Goal: Task Accomplishment & Management: Manage account settings

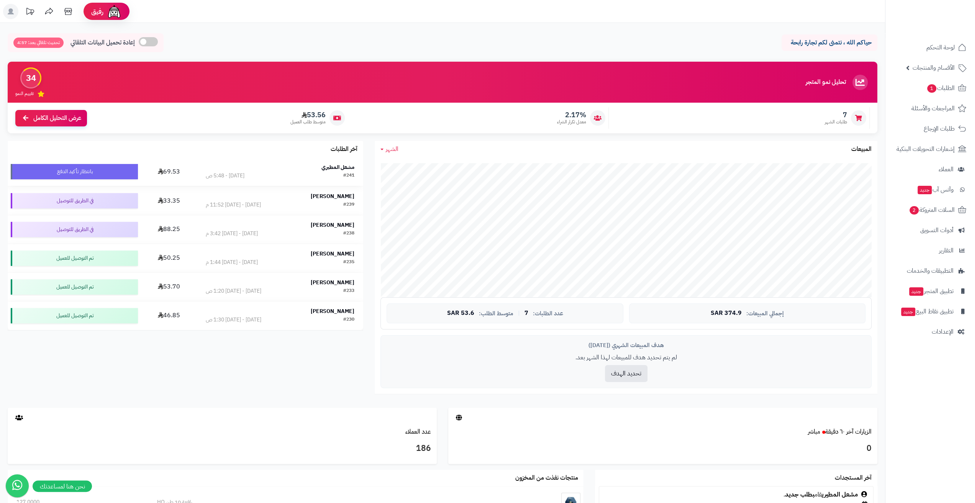
click at [327, 167] on strong "مشعل المطيري" at bounding box center [337, 167] width 33 height 8
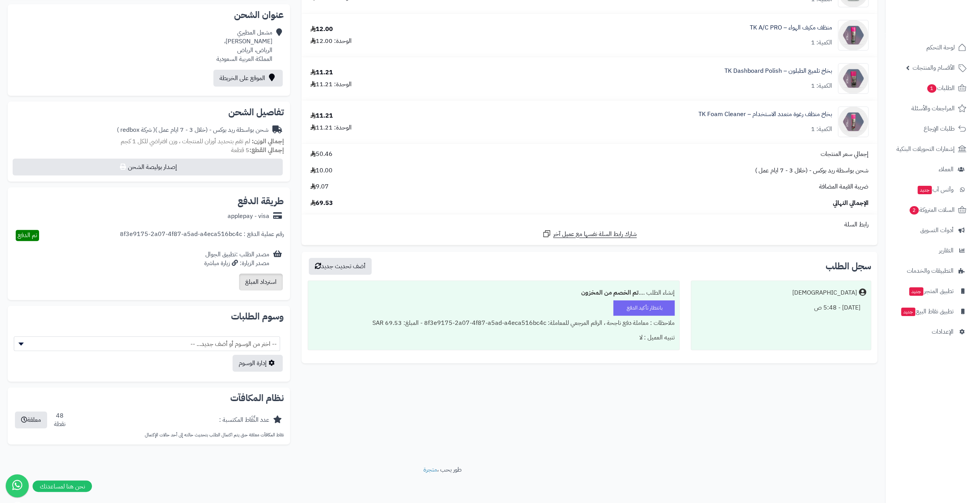
scroll to position [166, 0]
click at [33, 420] on button "معلقة" at bounding box center [31, 419] width 32 height 17
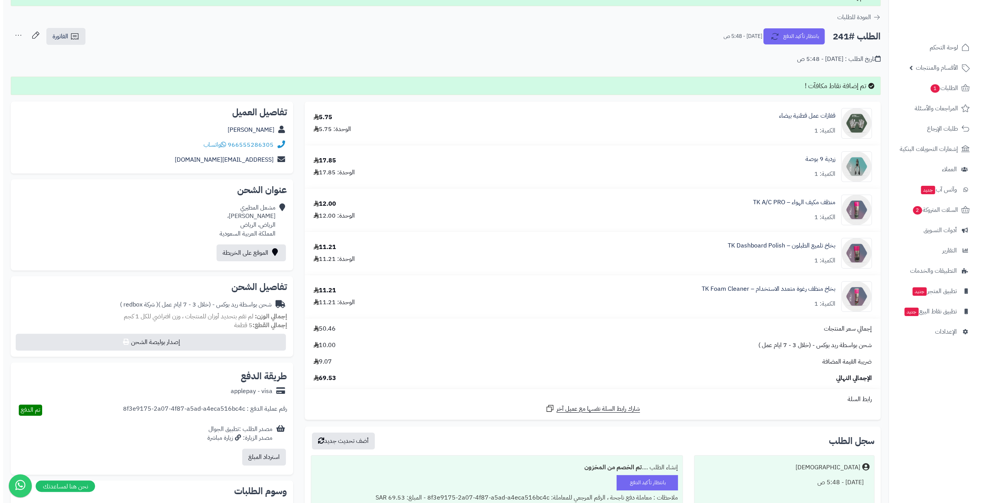
scroll to position [0, 0]
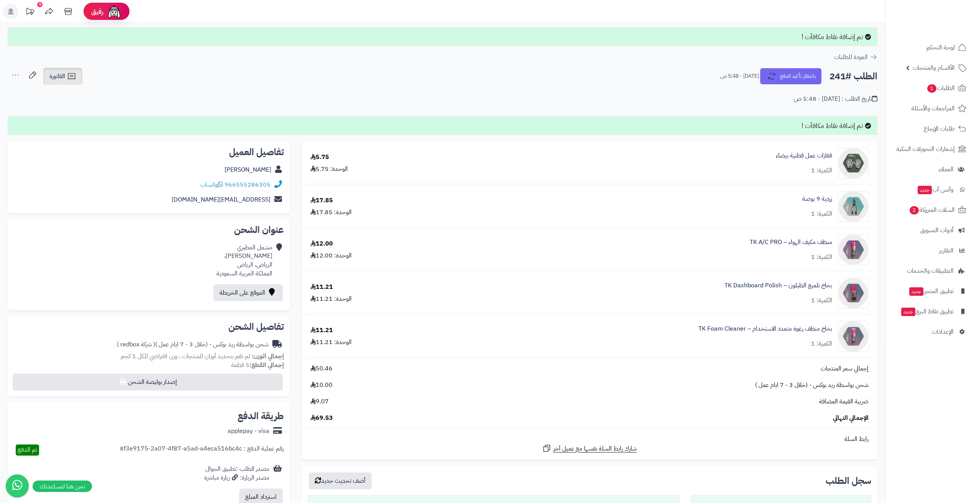
click at [64, 80] on span "الفاتورة" at bounding box center [57, 76] width 16 height 9
click at [78, 89] on link "طباعة الفاتورة" at bounding box center [83, 95] width 82 height 17
click at [781, 83] on button "بانتظار تأكيد الدفع" at bounding box center [790, 76] width 61 height 16
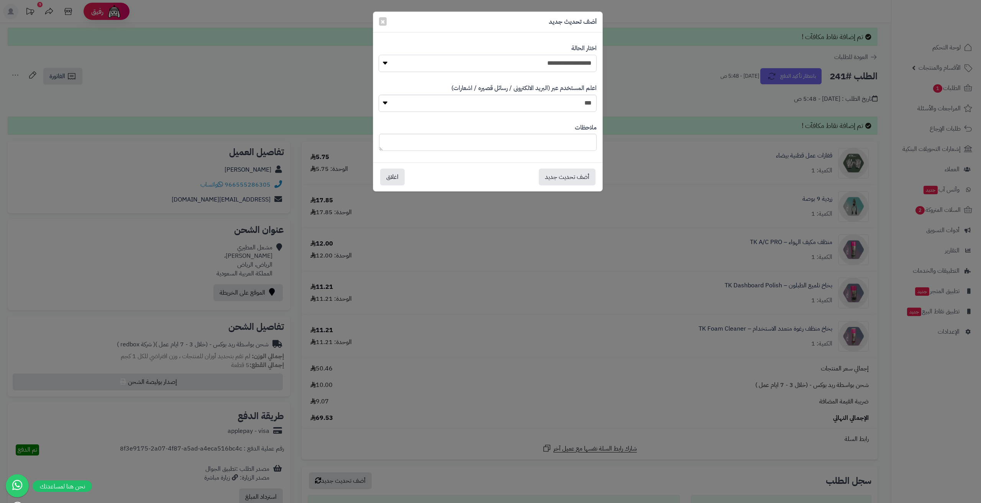
click at [589, 65] on select "**********" at bounding box center [488, 63] width 218 height 17
select select "*"
click at [379, 55] on select "**********" at bounding box center [488, 63] width 218 height 17
click at [563, 178] on button "أضف تحديث جديد" at bounding box center [567, 176] width 57 height 17
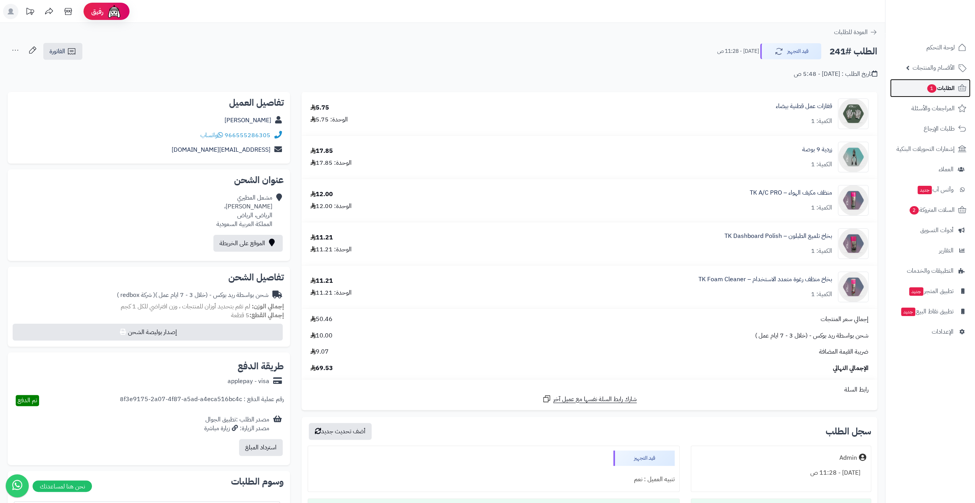
click at [953, 89] on span "الطلبات 1" at bounding box center [941, 88] width 28 height 11
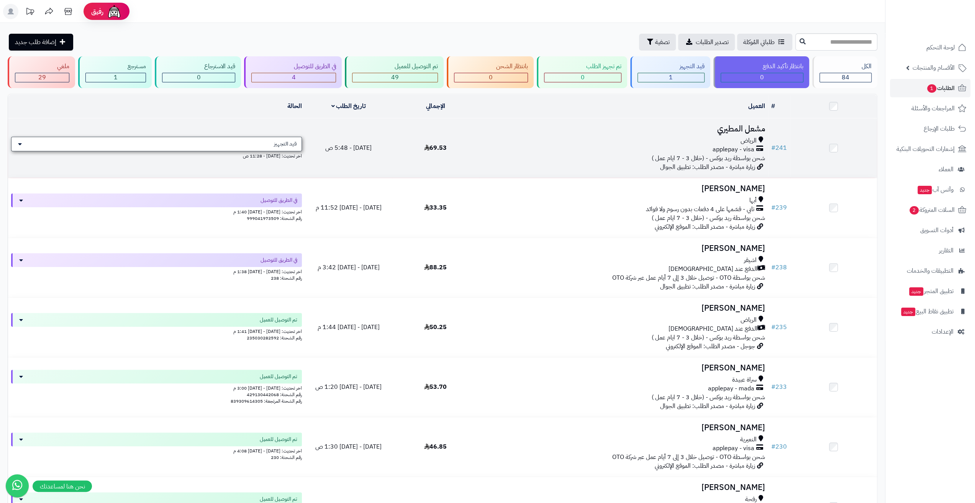
click at [280, 143] on span "قيد التجهيز" at bounding box center [285, 144] width 23 height 8
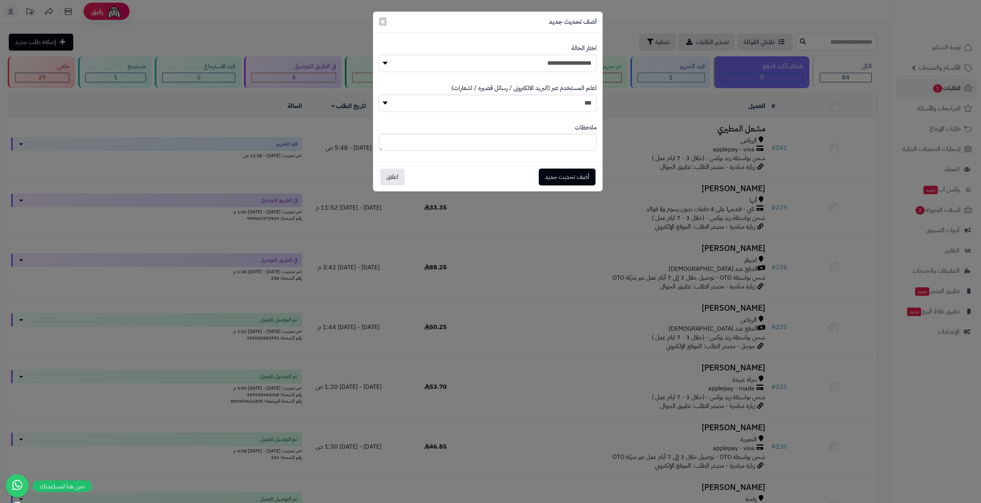
click at [528, 63] on select "**********" at bounding box center [488, 63] width 218 height 17
select select "**"
click at [379, 55] on select "**********" at bounding box center [488, 63] width 218 height 17
click at [581, 177] on button "أضف تحديث جديد" at bounding box center [567, 176] width 57 height 17
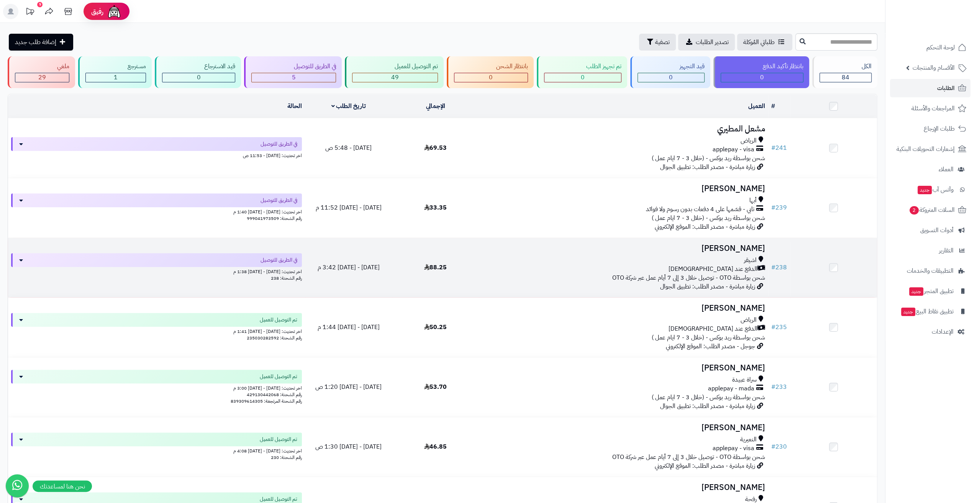
click at [603, 251] on h3 "[PERSON_NAME]" at bounding box center [623, 248] width 283 height 9
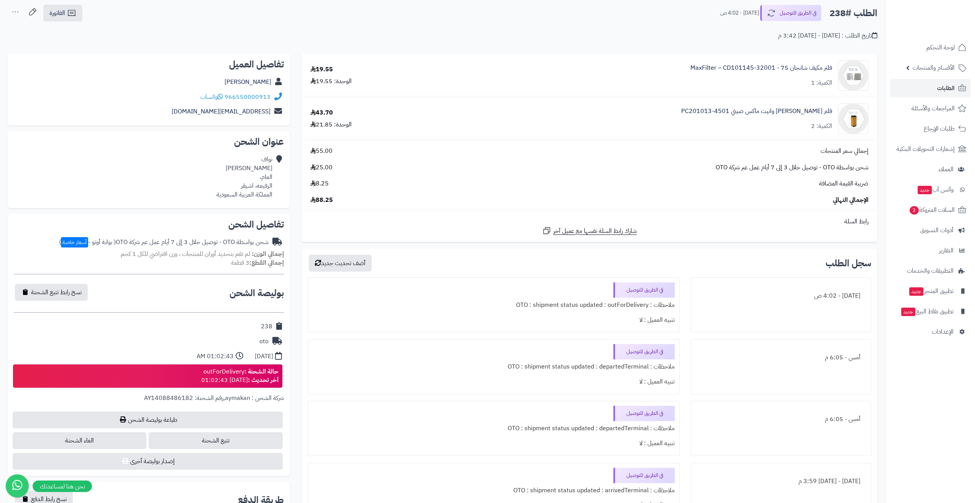
scroll to position [77, 0]
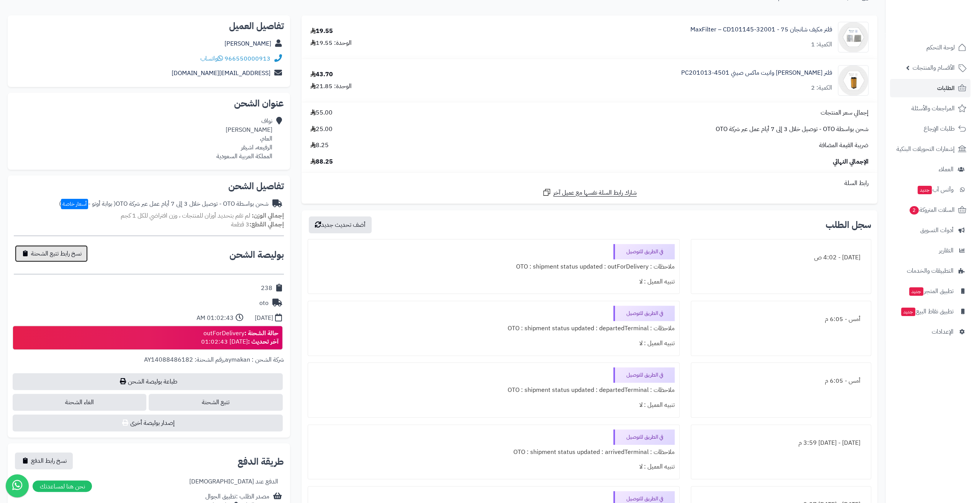
click at [71, 261] on button "نسخ رابط تتبع الشحنة" at bounding box center [51, 253] width 73 height 17
click at [944, 331] on span "الإعدادات" at bounding box center [943, 331] width 22 height 11
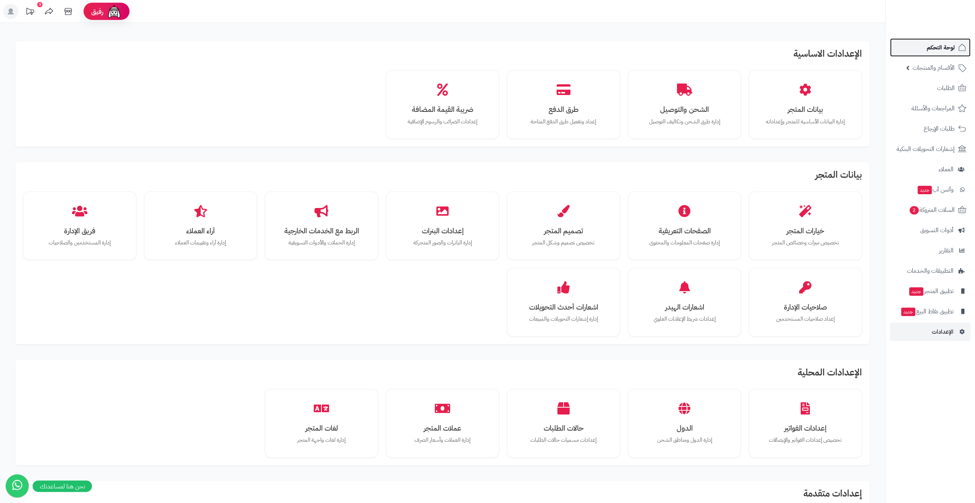
click at [922, 46] on link "لوحة التحكم" at bounding box center [930, 47] width 80 height 18
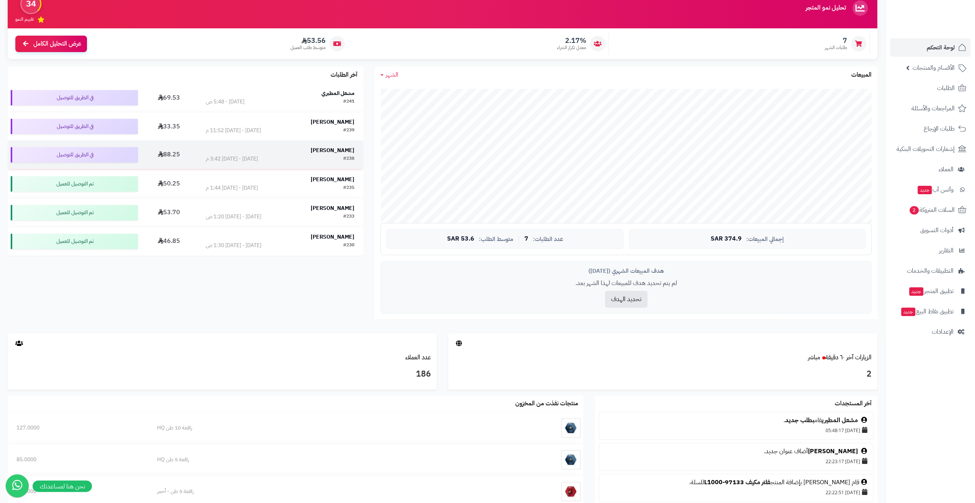
scroll to position [77, 0]
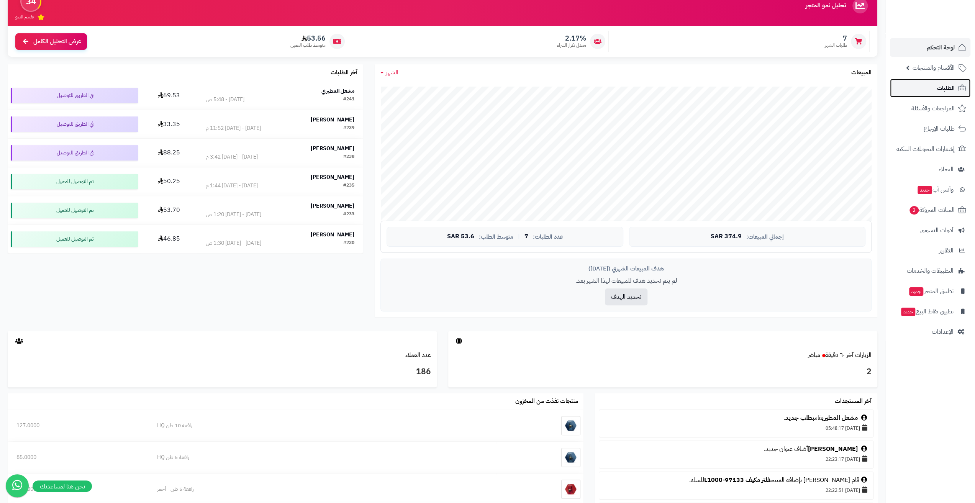
click at [944, 84] on span "الطلبات" at bounding box center [946, 88] width 18 height 11
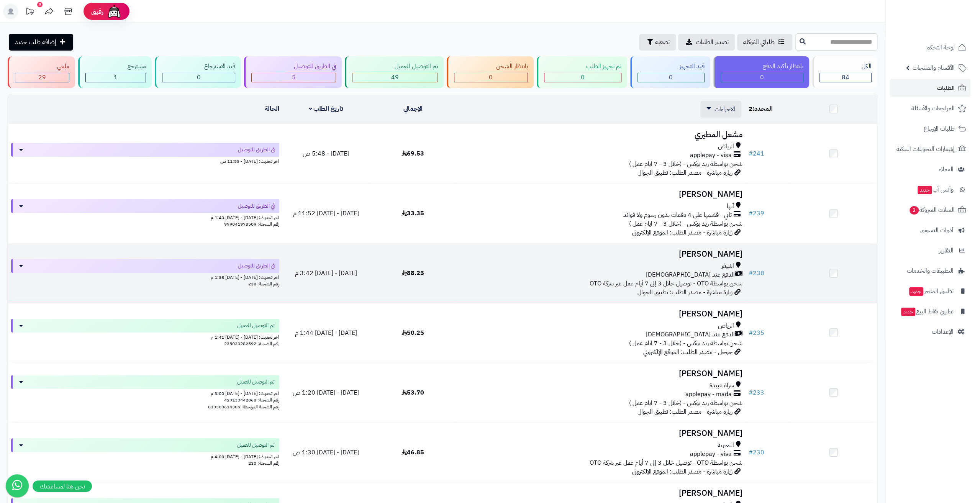
click at [834, 269] on td at bounding box center [833, 273] width 87 height 59
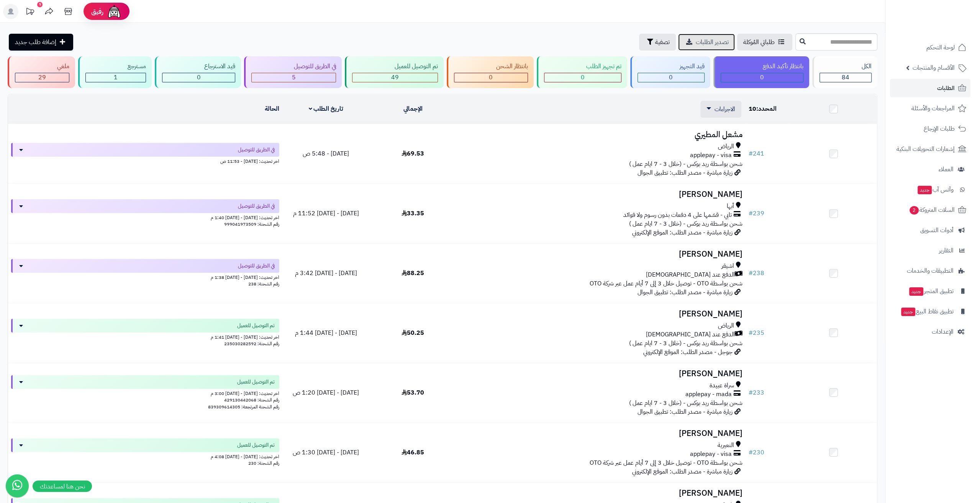
click at [696, 43] on span "تصدير الطلبات" at bounding box center [712, 42] width 33 height 9
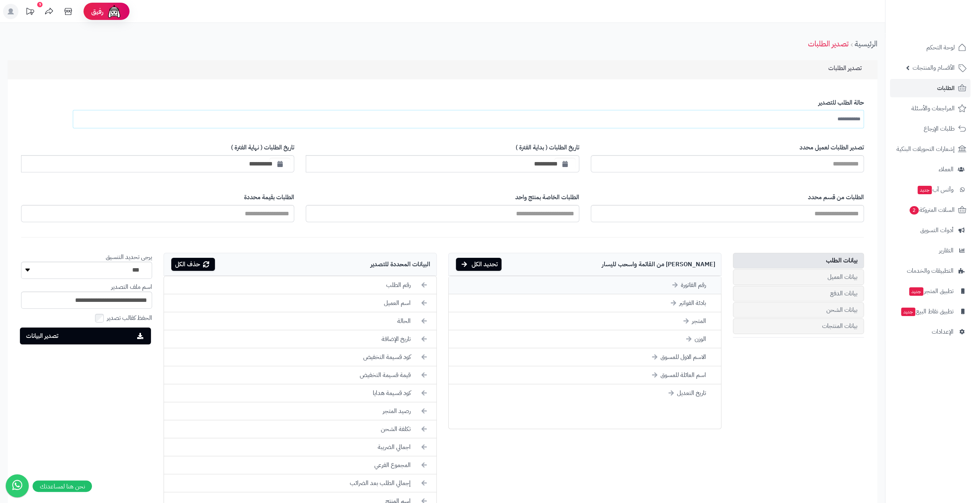
click at [707, 286] on li "رقم الفاتورة" at bounding box center [585, 285] width 272 height 18
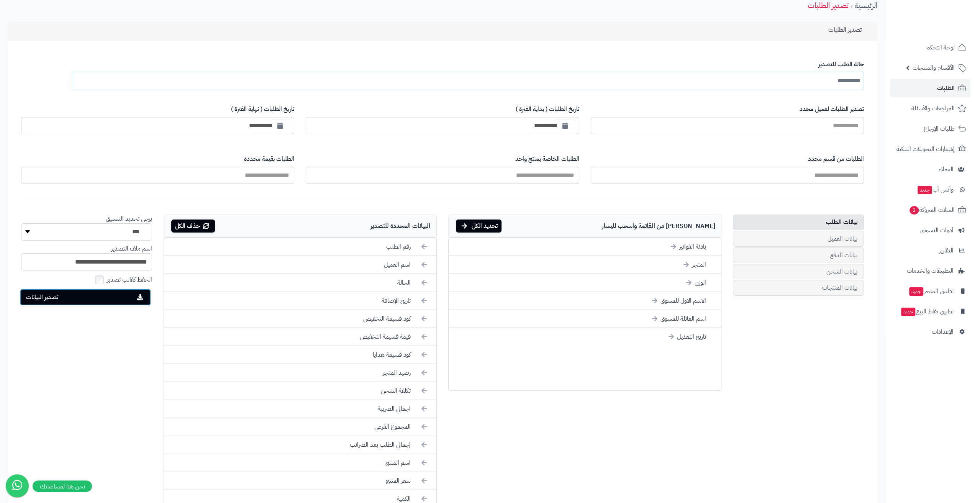
click at [103, 298] on button "تصدير البيانات" at bounding box center [85, 297] width 131 height 17
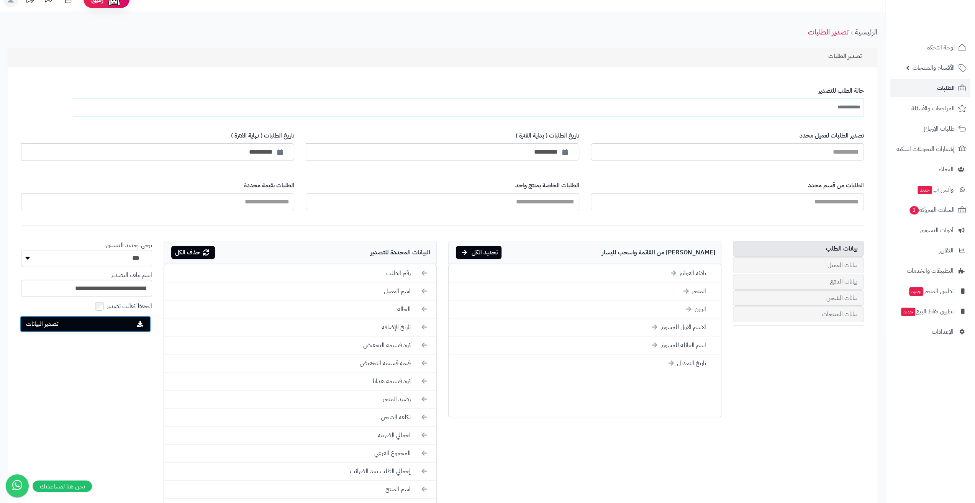
scroll to position [0, 0]
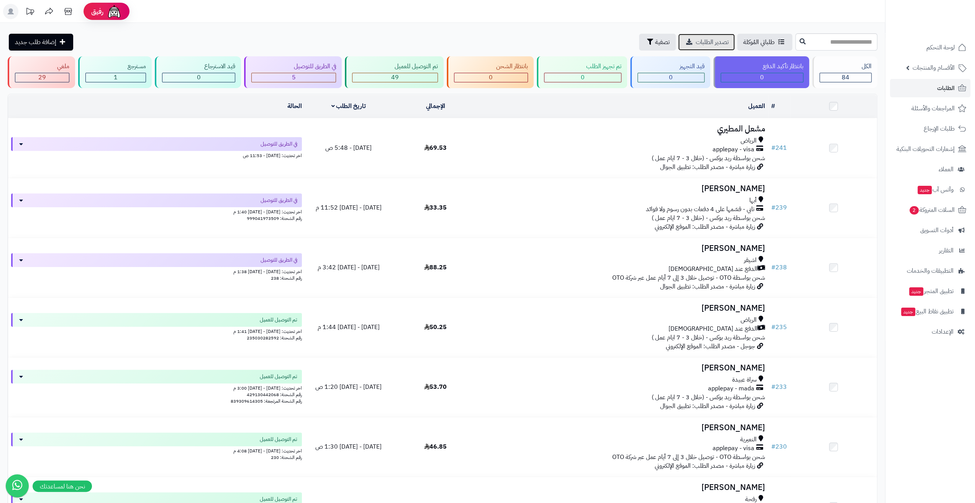
click at [696, 43] on span "تصدير الطلبات" at bounding box center [712, 42] width 33 height 9
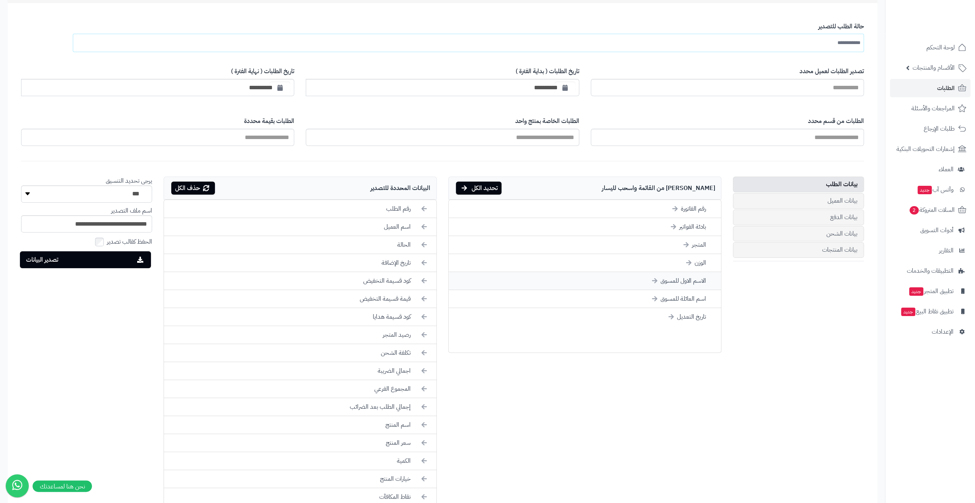
scroll to position [77, 0]
click at [397, 278] on li "كود قسيمة التخفيض" at bounding box center [300, 281] width 272 height 18
click at [400, 282] on li "قيمة قسيمة التخفيض" at bounding box center [300, 281] width 272 height 18
click at [399, 282] on li "كود قسيمة هدايا" at bounding box center [300, 281] width 272 height 18
click at [400, 282] on li "رصيد المتجر" at bounding box center [300, 281] width 272 height 18
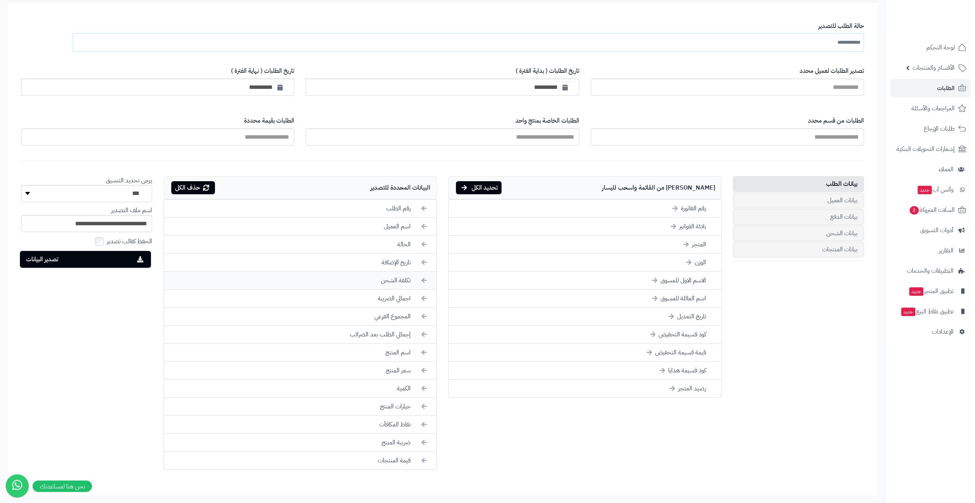
click at [400, 282] on li "تكلفة الشحن" at bounding box center [300, 281] width 272 height 18
click at [402, 242] on li "الحالة" at bounding box center [300, 245] width 272 height 18
click at [402, 242] on li "تاريخ الإضافة" at bounding box center [300, 245] width 272 height 18
click at [401, 265] on li "المجموع الفرعي" at bounding box center [300, 263] width 272 height 18
click at [397, 348] on li "نقاط المكافآت" at bounding box center [300, 353] width 272 height 18
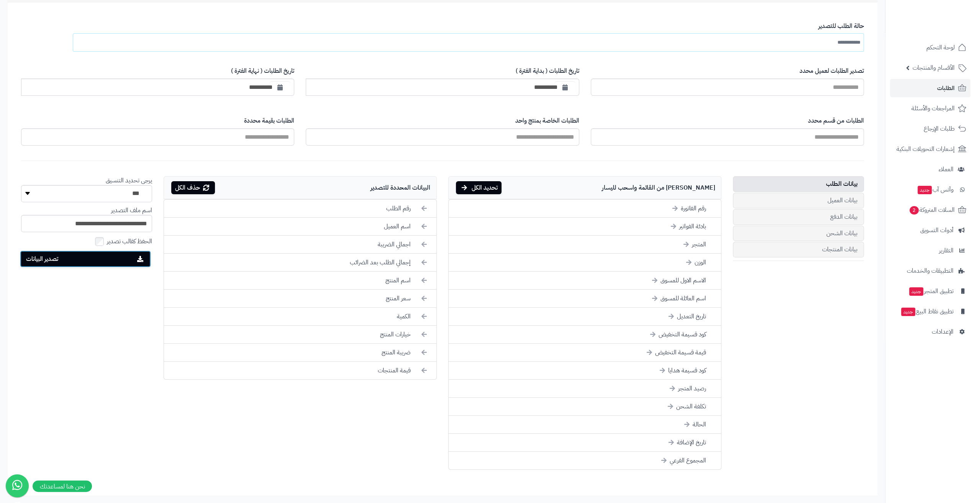
click at [108, 255] on button "تصدير البيانات" at bounding box center [85, 259] width 131 height 17
click at [931, 91] on link "الطلبات" at bounding box center [930, 88] width 80 height 18
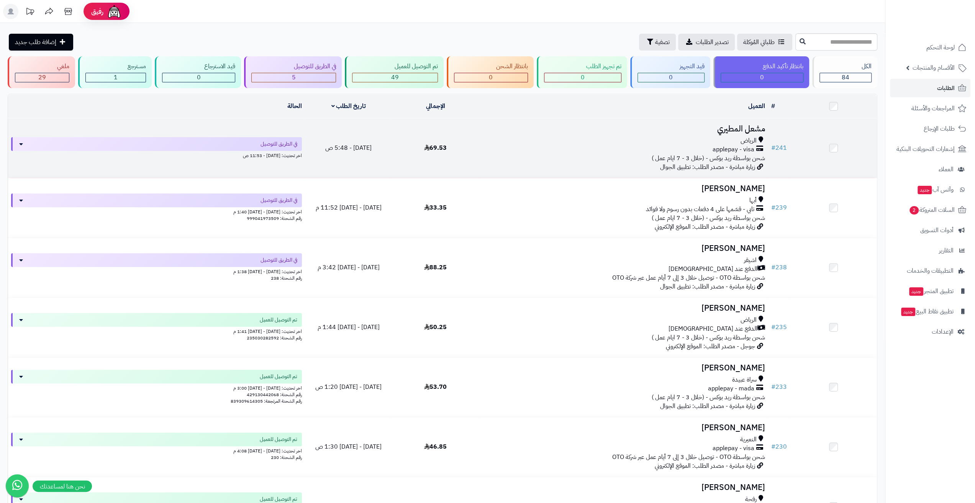
click at [732, 125] on h3 "مشعل المطيري" at bounding box center [623, 129] width 283 height 9
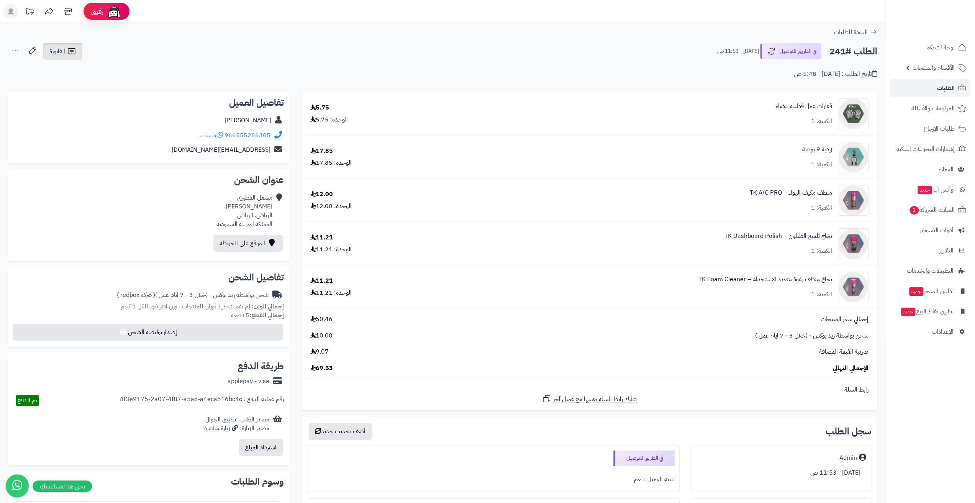
click at [62, 54] on span "الفاتورة" at bounding box center [57, 51] width 16 height 9
click at [80, 67] on link "طباعة الفاتورة" at bounding box center [83, 70] width 82 height 17
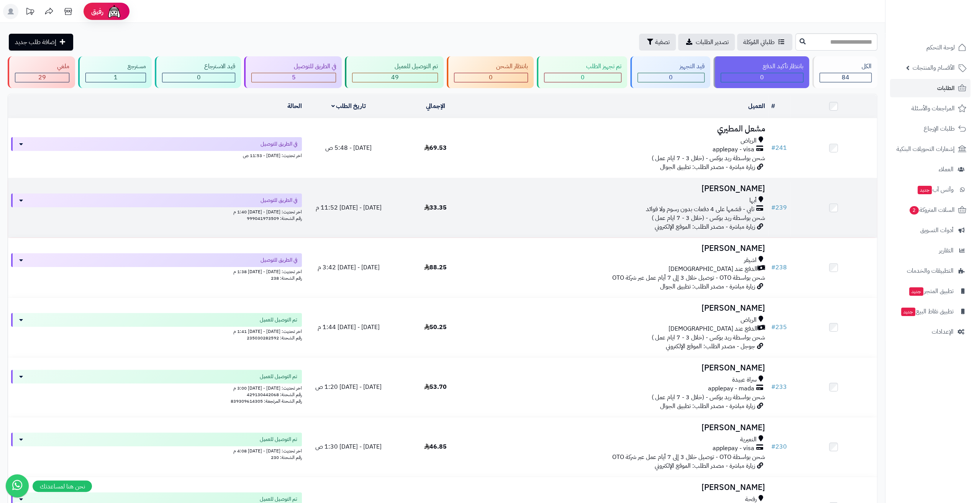
click at [728, 187] on h3 "[PERSON_NAME]" at bounding box center [623, 188] width 283 height 9
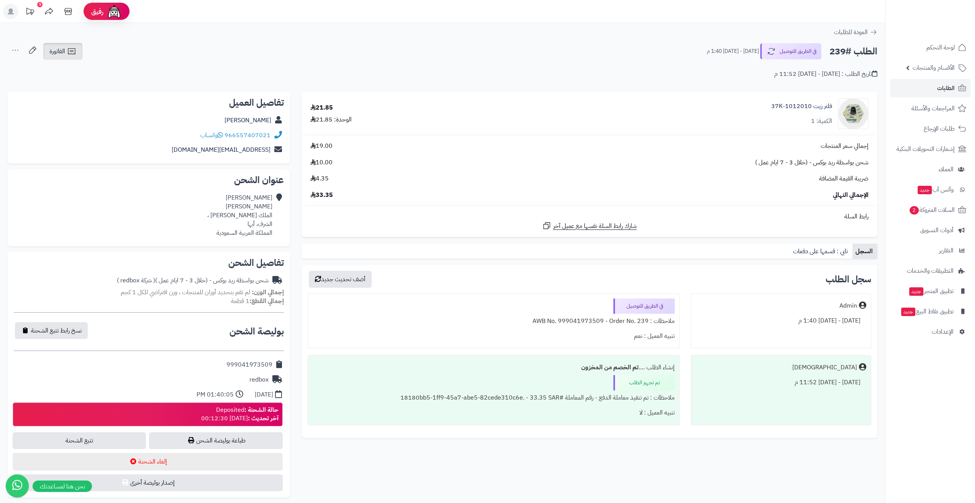
click at [57, 56] on link "الفاتورة" at bounding box center [62, 51] width 39 height 17
click at [92, 68] on link "طباعة الفاتورة" at bounding box center [83, 70] width 82 height 17
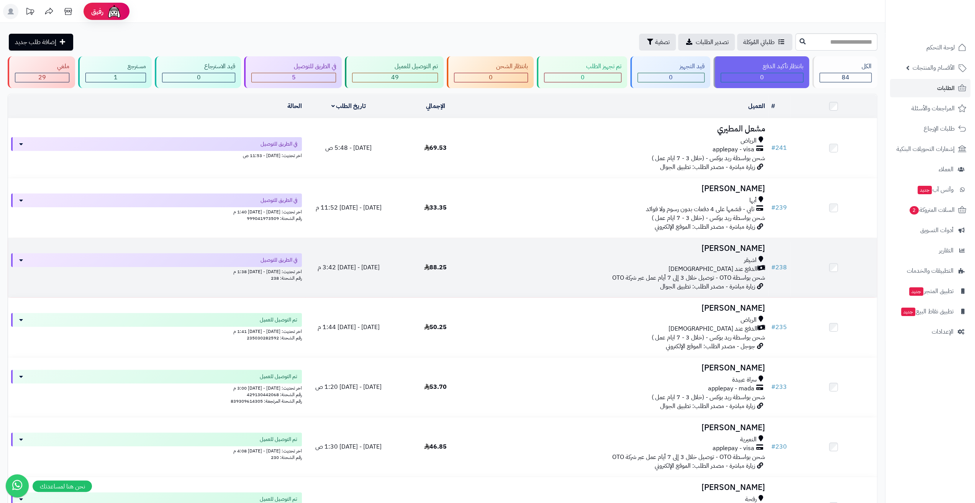
click at [738, 248] on h3 "[PERSON_NAME]" at bounding box center [623, 248] width 283 height 9
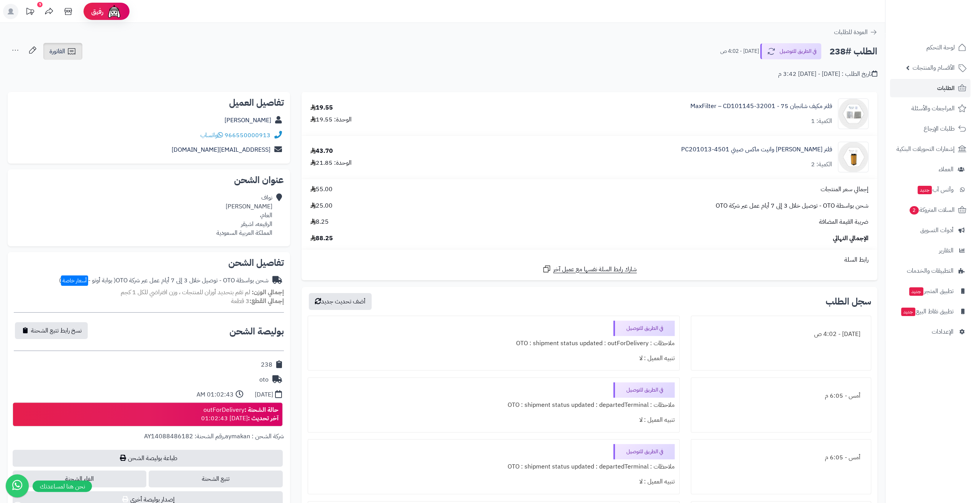
click at [51, 53] on span "الفاتورة" at bounding box center [57, 51] width 16 height 9
click at [95, 68] on link "طباعة الفاتورة" at bounding box center [83, 70] width 82 height 17
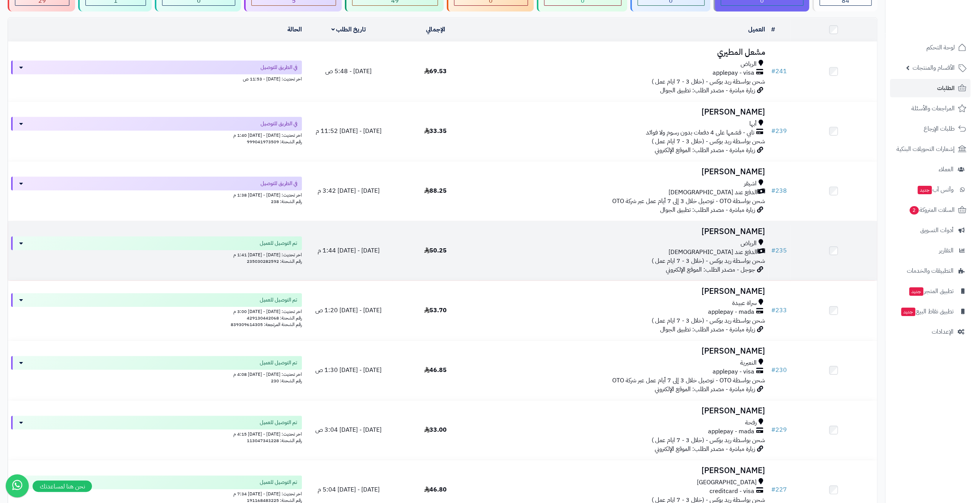
scroll to position [115, 0]
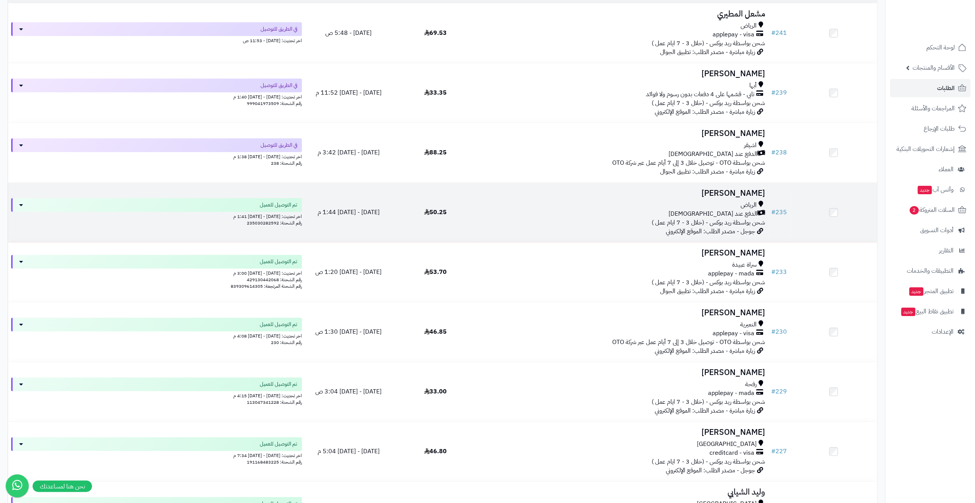
click at [736, 190] on h3 "[PERSON_NAME]" at bounding box center [623, 193] width 283 height 9
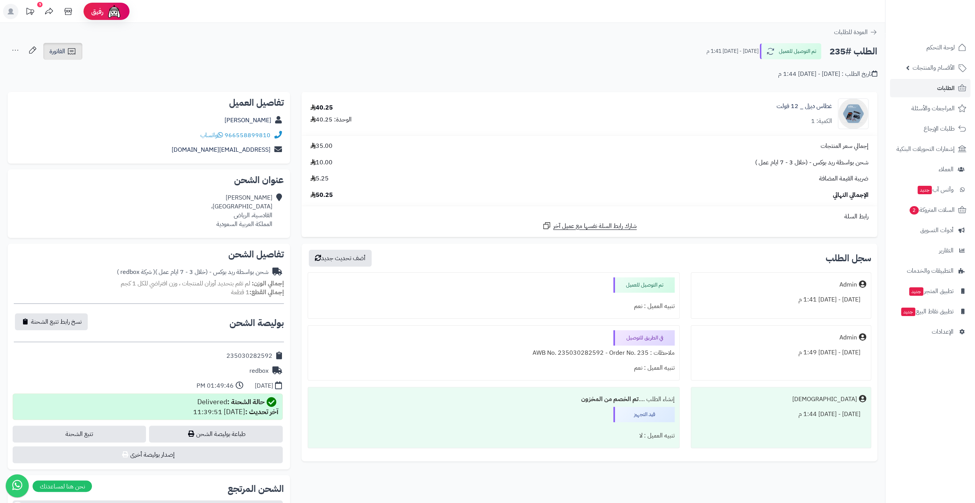
click at [68, 49] on icon at bounding box center [71, 51] width 7 height 6
click at [106, 66] on link "طباعة الفاتورة" at bounding box center [83, 70] width 82 height 17
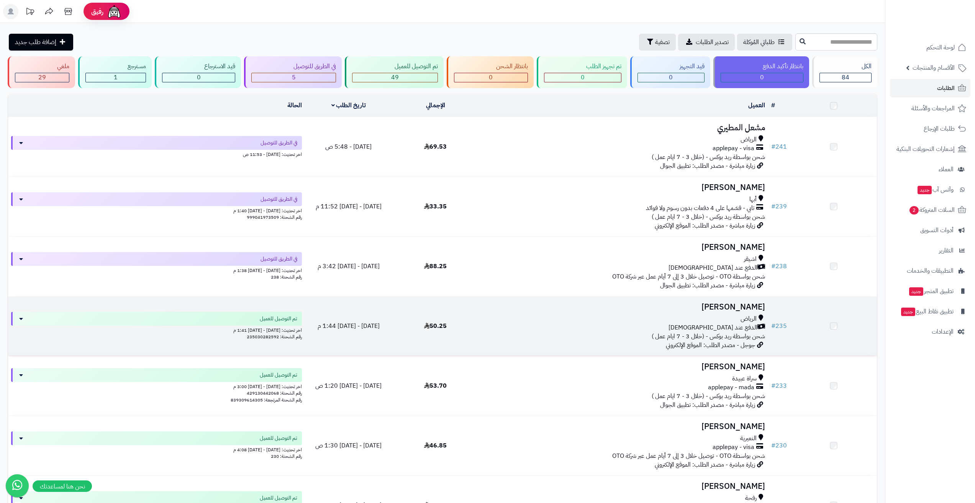
scroll to position [115, 0]
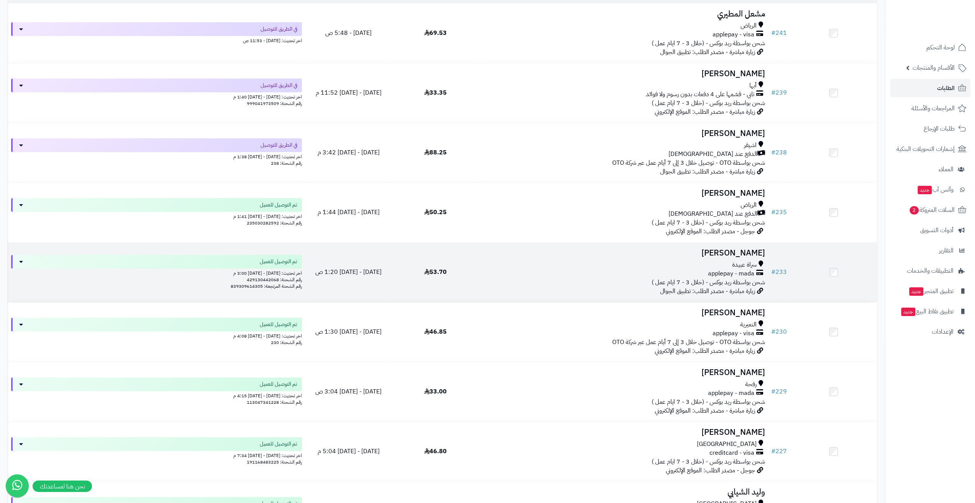
click at [740, 250] on h3 "نزار احمد نور" at bounding box center [623, 253] width 283 height 9
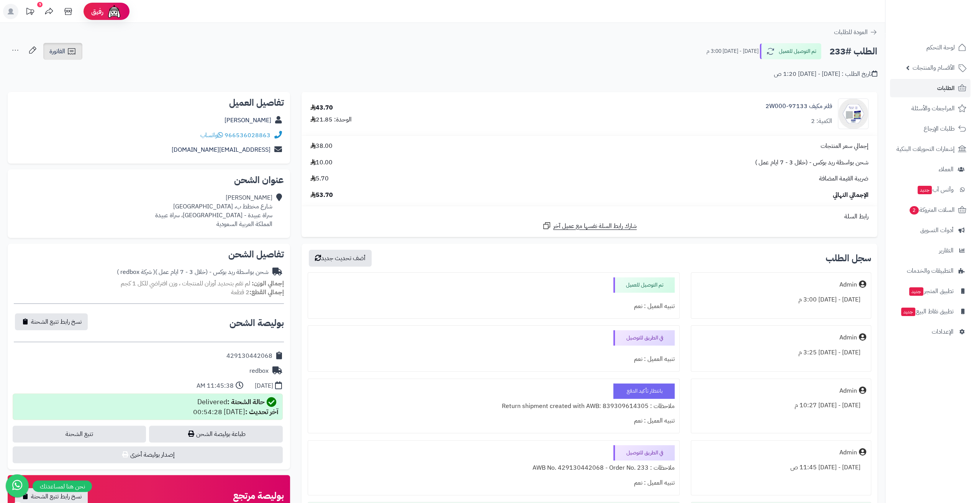
click at [71, 51] on icon at bounding box center [71, 51] width 7 height 6
click at [85, 69] on link "طباعة الفاتورة" at bounding box center [83, 70] width 82 height 17
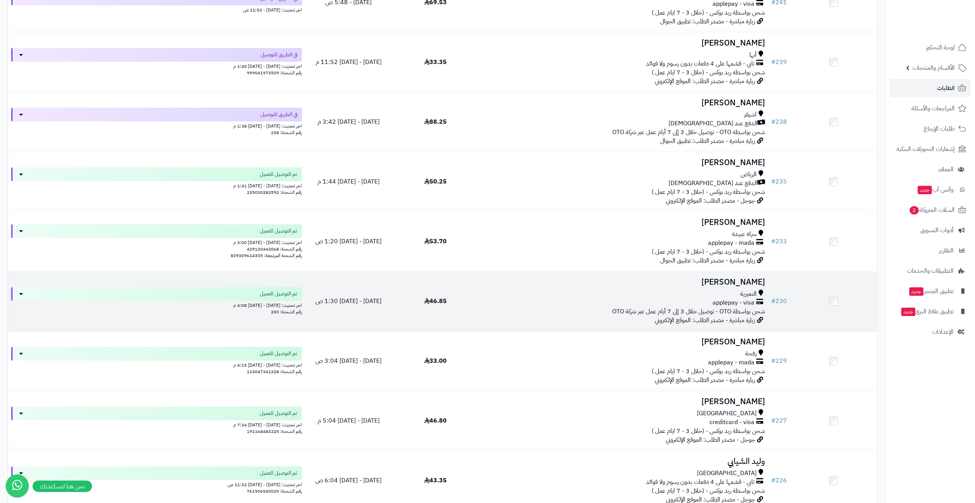
scroll to position [184, 0]
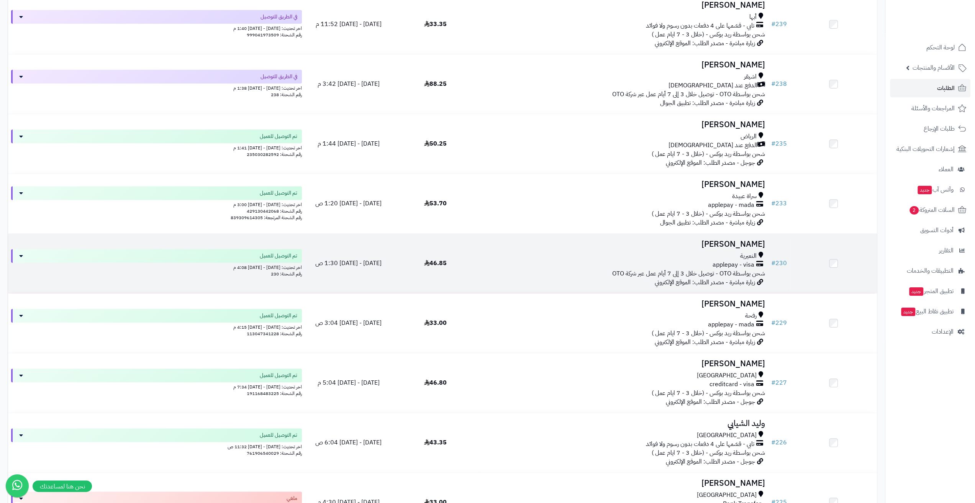
click at [739, 244] on h3 "[PERSON_NAME]" at bounding box center [623, 244] width 283 height 9
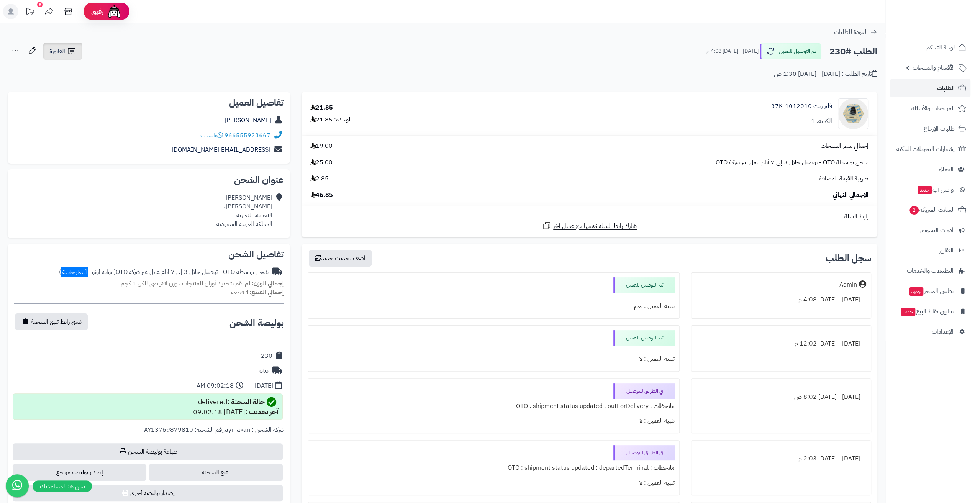
click at [64, 57] on link "الفاتورة" at bounding box center [62, 51] width 39 height 17
click at [81, 68] on link "طباعة الفاتورة" at bounding box center [83, 70] width 82 height 17
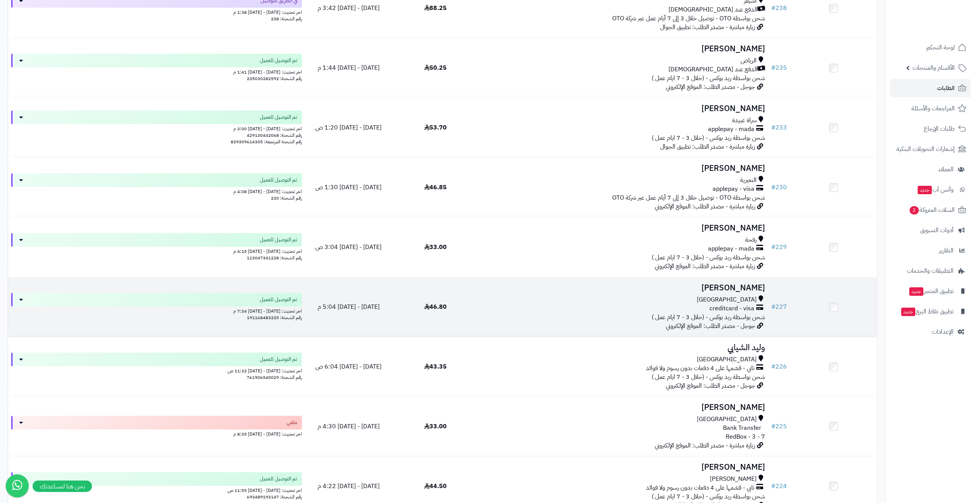
scroll to position [260, 0]
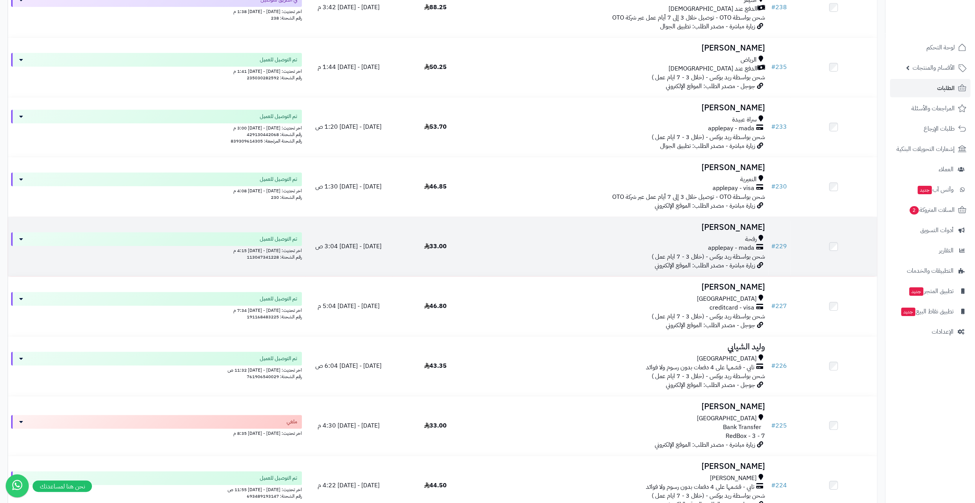
click at [736, 226] on h3 "[PERSON_NAME]" at bounding box center [623, 227] width 283 height 9
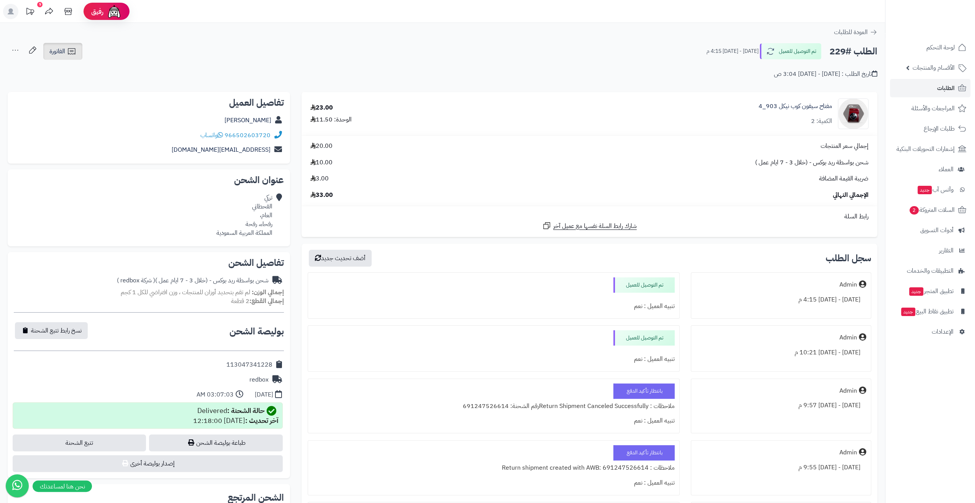
click at [66, 57] on link "الفاتورة" at bounding box center [62, 51] width 39 height 17
click at [95, 71] on link "طباعة الفاتورة" at bounding box center [83, 70] width 82 height 17
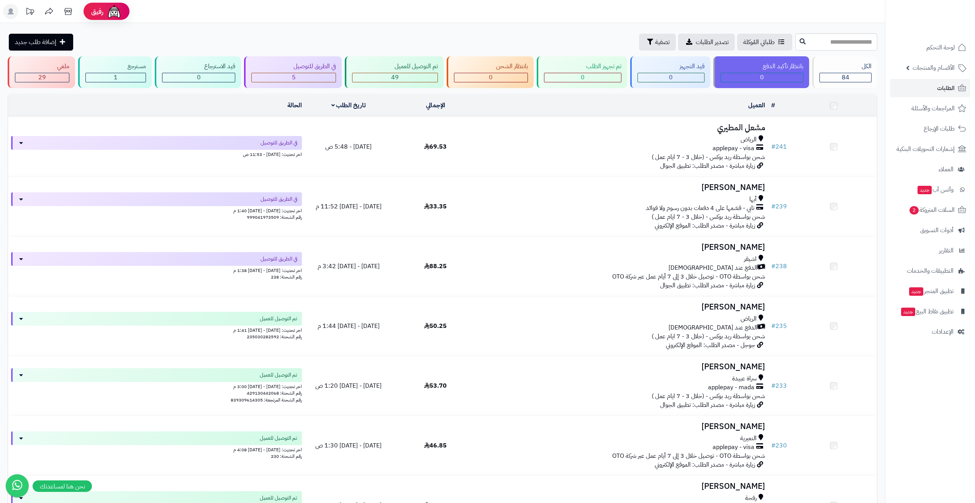
scroll to position [260, 0]
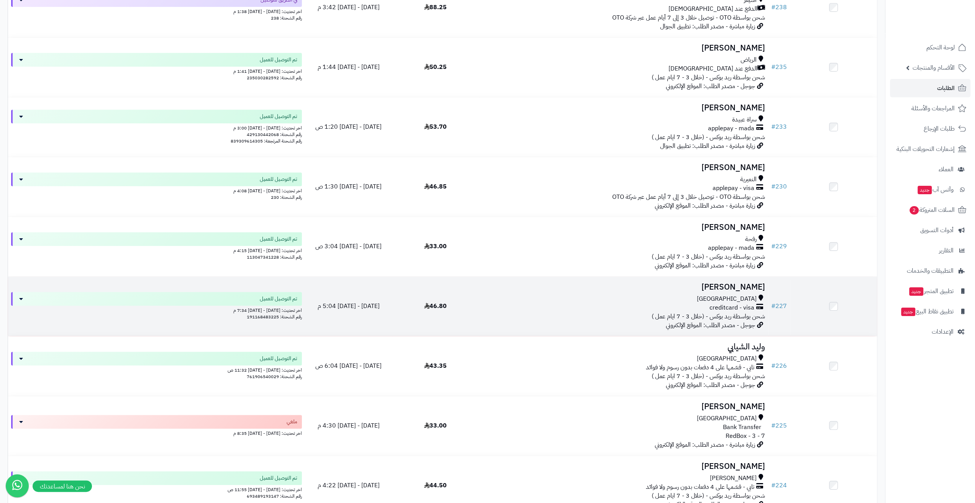
click at [720, 283] on h3 "[PERSON_NAME]" at bounding box center [623, 287] width 283 height 9
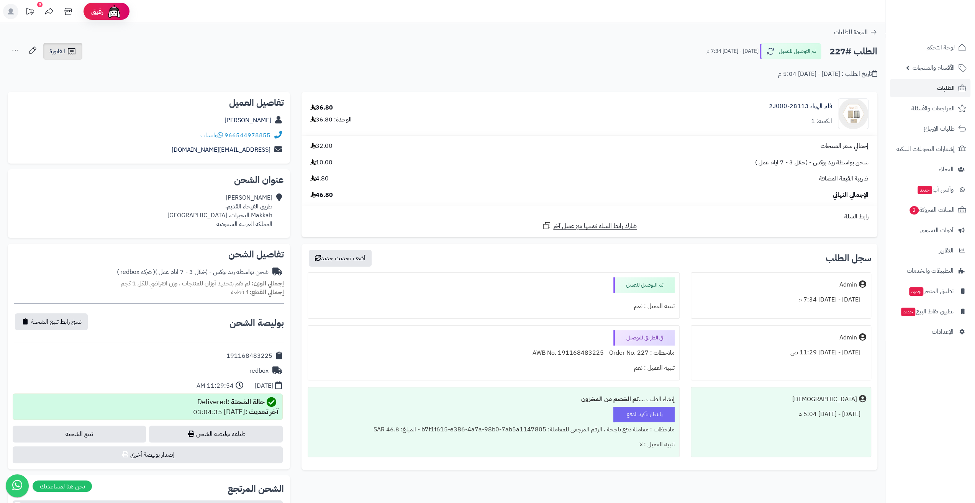
click at [69, 49] on icon at bounding box center [71, 51] width 9 height 9
click at [97, 71] on link "طباعة الفاتورة" at bounding box center [83, 70] width 82 height 17
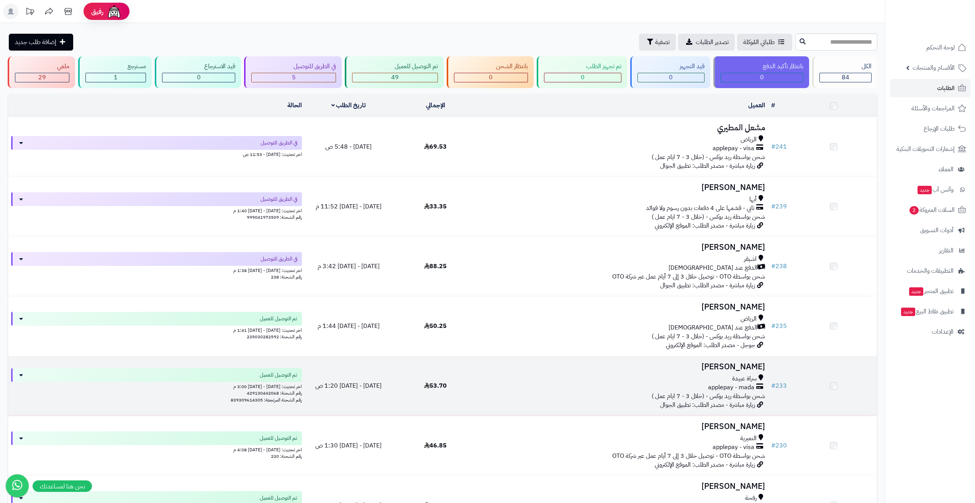
scroll to position [260, 0]
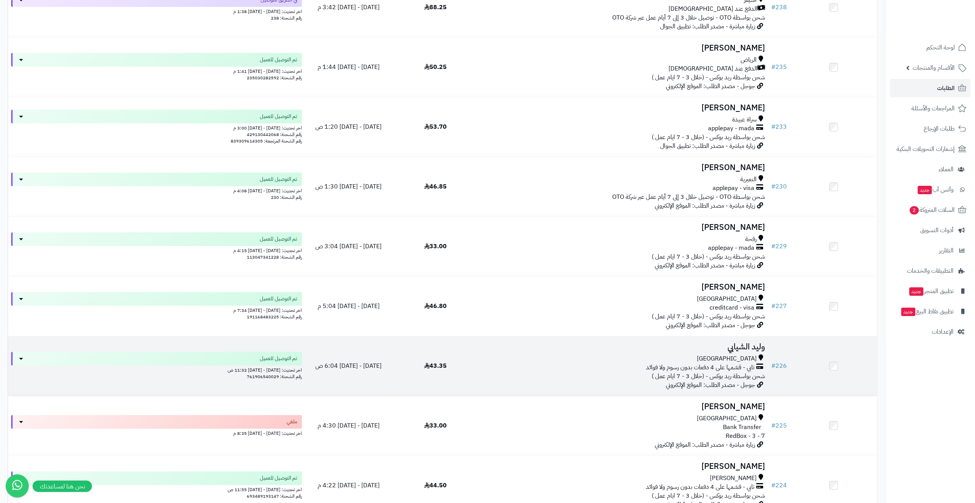
click at [734, 345] on h3 "وليد الشيابي" at bounding box center [623, 347] width 283 height 9
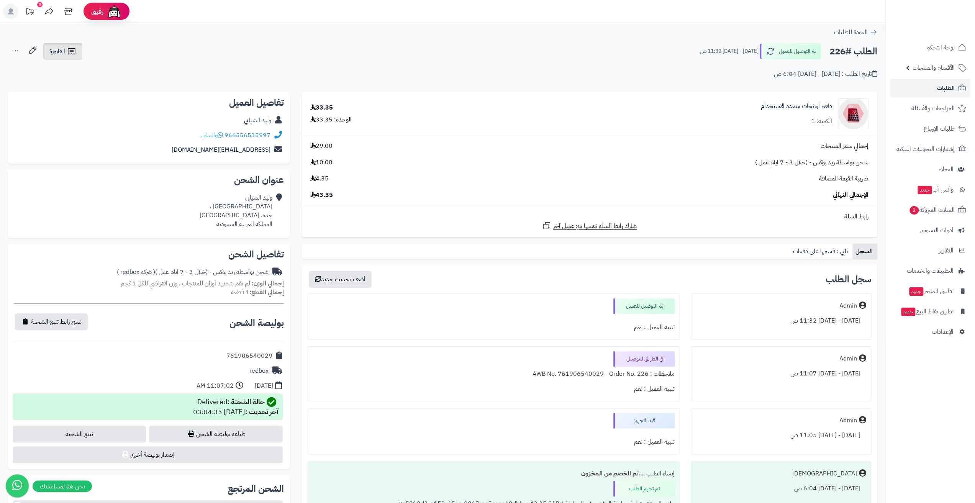
click at [66, 54] on link "الفاتورة" at bounding box center [62, 51] width 39 height 17
click at [110, 72] on link "طباعة الفاتورة" at bounding box center [83, 70] width 82 height 17
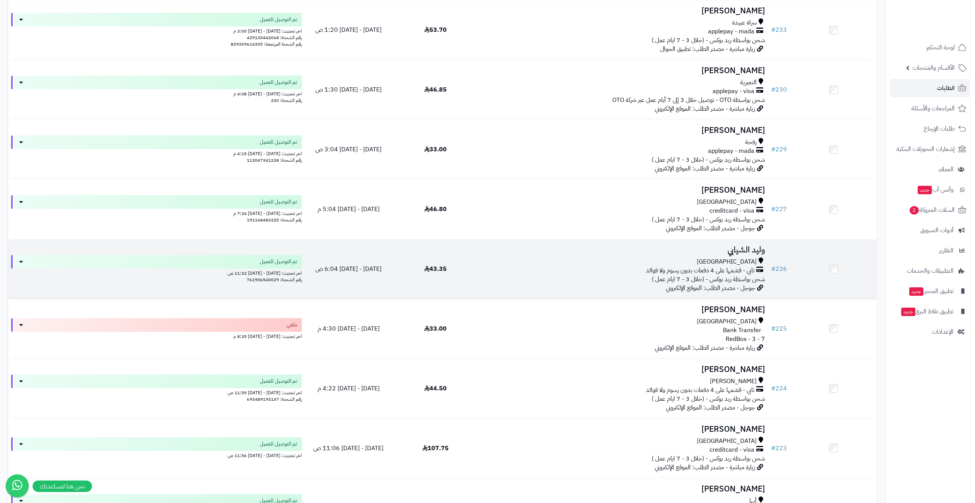
scroll to position [413, 0]
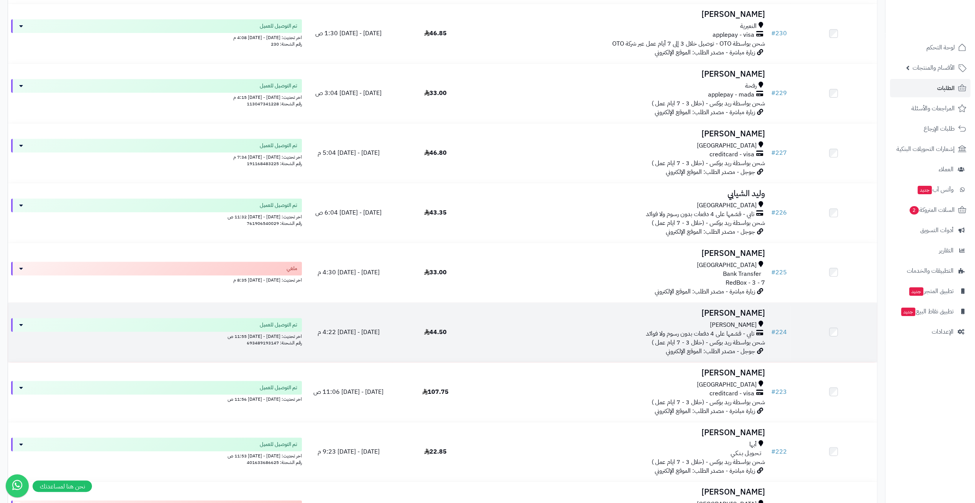
click at [736, 312] on h3 "سطام ابوعقيل" at bounding box center [623, 313] width 283 height 9
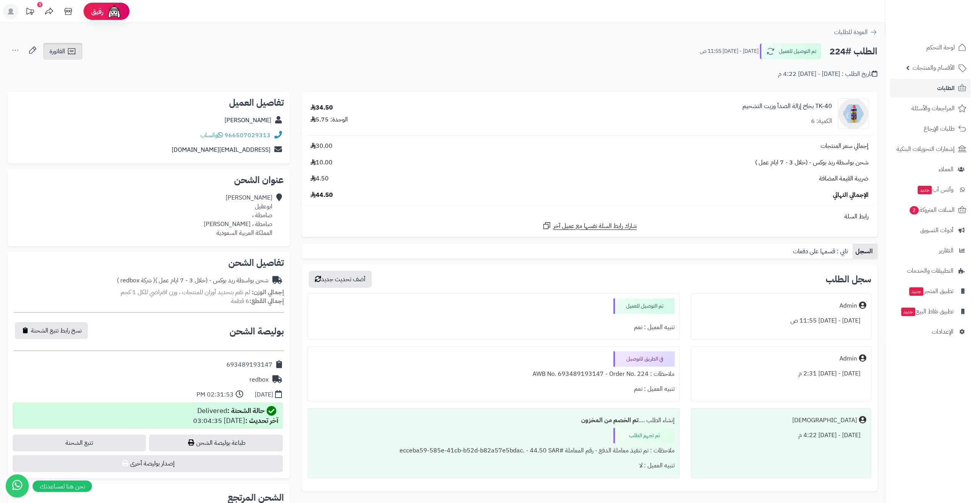
click at [62, 50] on span "الفاتورة" at bounding box center [57, 51] width 16 height 9
click at [72, 64] on link "طباعة الفاتورة" at bounding box center [83, 70] width 82 height 17
click at [923, 86] on link "الطلبات" at bounding box center [930, 88] width 80 height 18
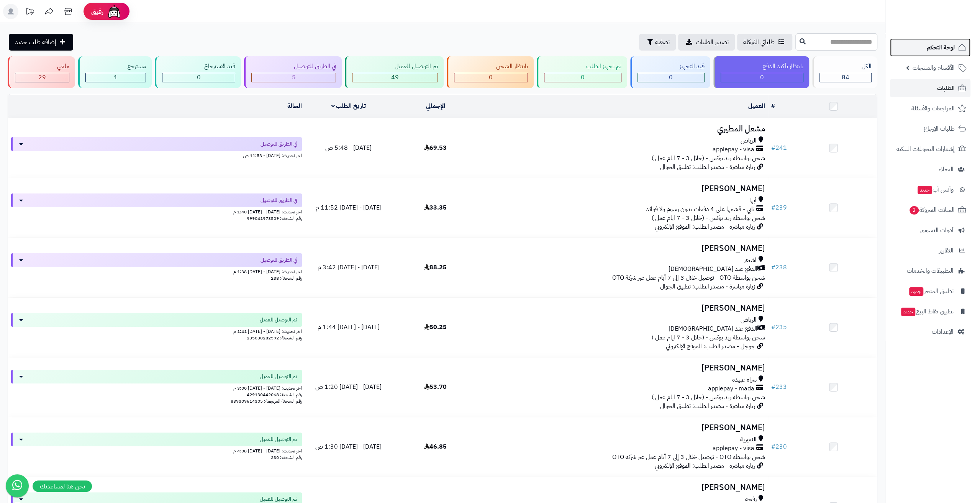
click at [936, 46] on span "لوحة التحكم" at bounding box center [941, 47] width 28 height 11
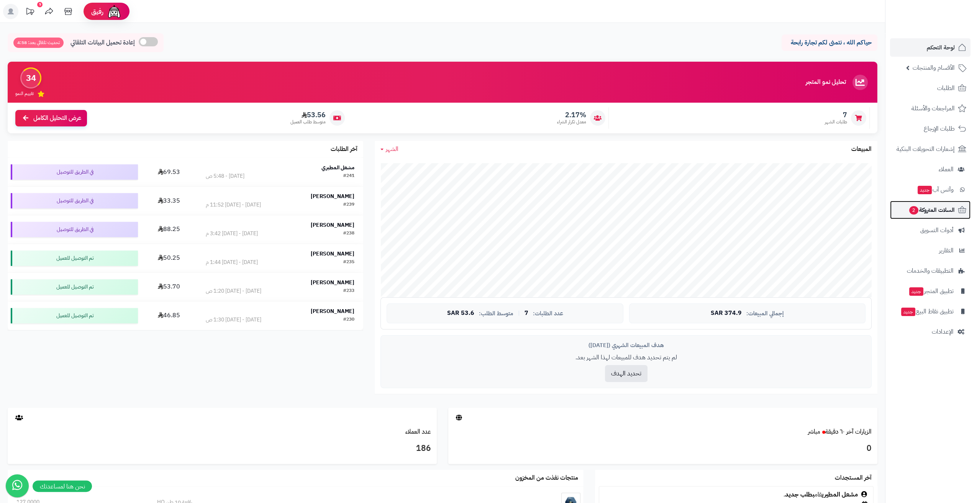
click at [933, 208] on span "السلات المتروكة 2" at bounding box center [932, 210] width 46 height 11
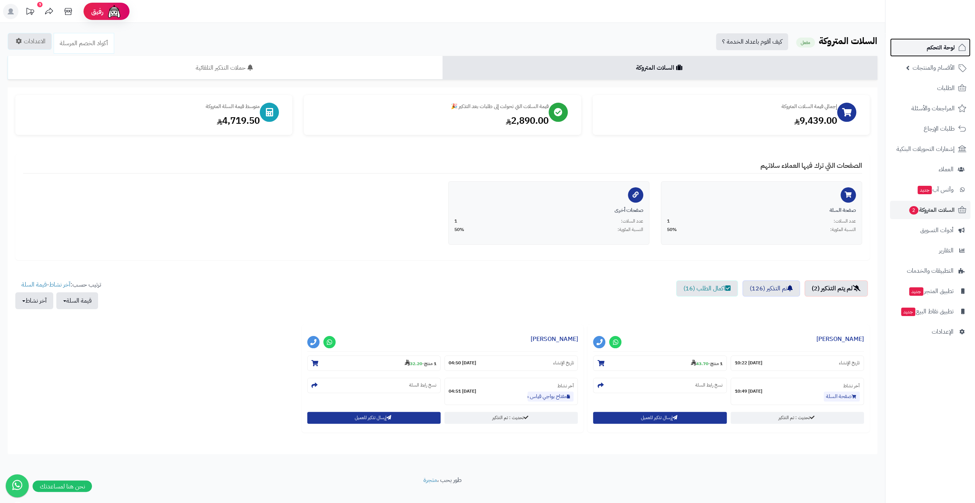
click at [927, 54] on link "لوحة التحكم" at bounding box center [930, 47] width 80 height 18
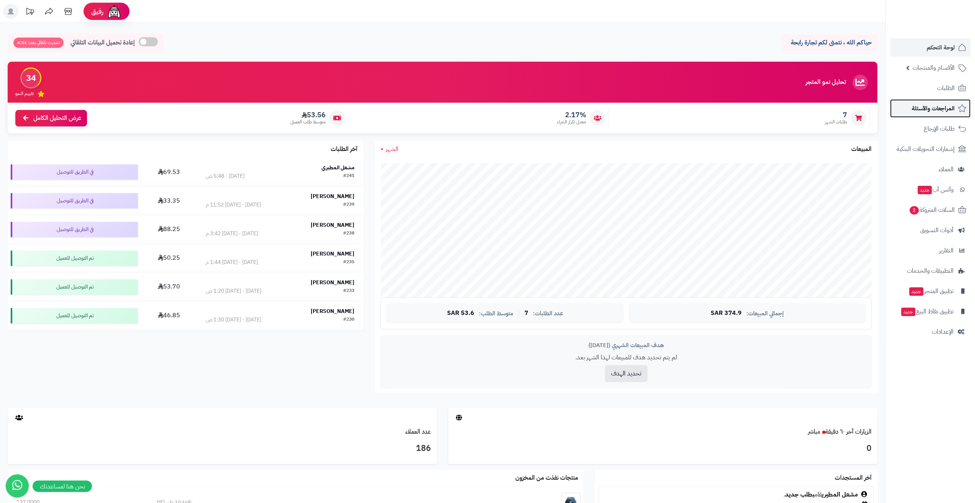
click at [917, 112] on span "المراجعات والأسئلة" at bounding box center [933, 108] width 43 height 11
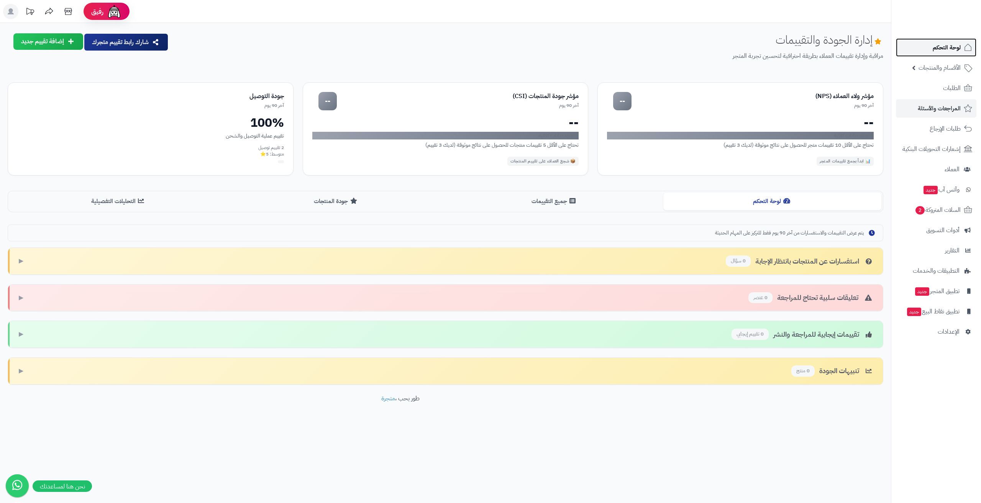
click at [948, 47] on span "لوحة التحكم" at bounding box center [947, 47] width 28 height 11
